Goal: Task Accomplishment & Management: Manage account settings

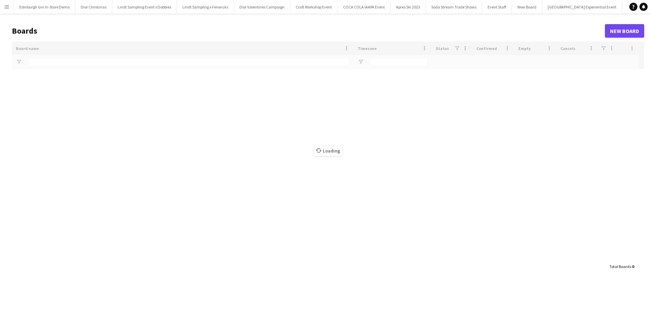
type input "**********"
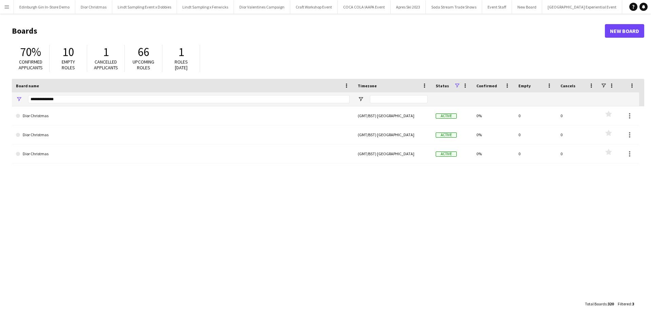
click at [6, 7] on app-icon "Menu" at bounding box center [6, 6] width 5 height 5
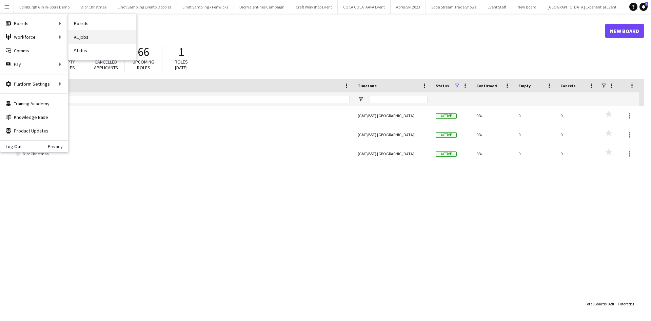
click at [90, 33] on link "All jobs" at bounding box center [103, 37] width 68 height 14
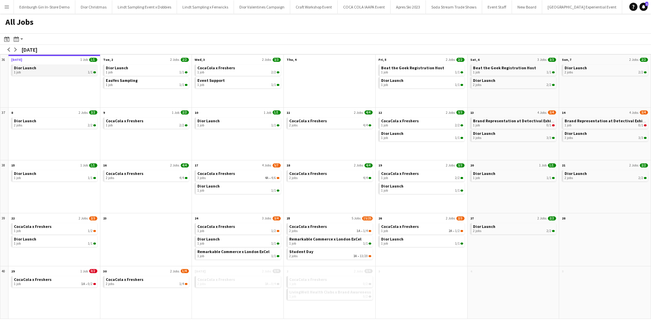
click at [61, 69] on link "Dior Launch 1 job 1/1" at bounding box center [55, 69] width 82 height 10
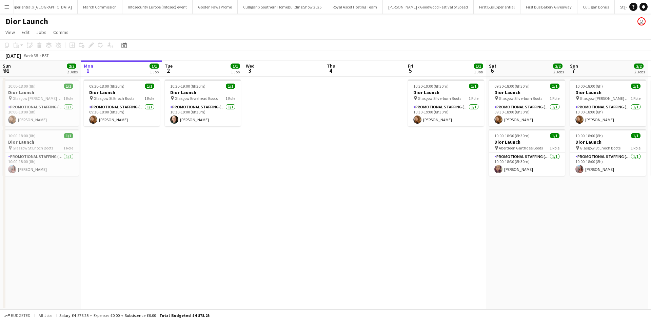
scroll to position [0, 6590]
click at [187, 174] on app-date-cell "10:30-19:00 (8h30m) 1/1 Dior Launch pin Glasgow Braehead Boots 1 Role Promotion…" at bounding box center [202, 193] width 81 height 232
